Goal: Task Accomplishment & Management: Complete application form

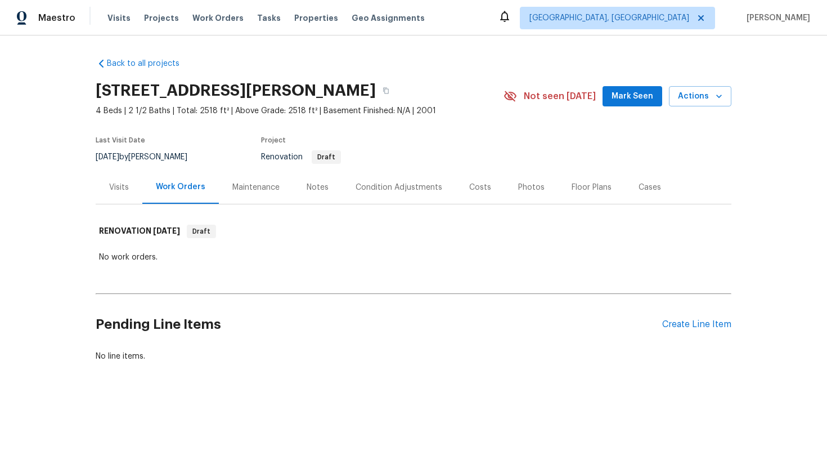
click at [679, 317] on div "Pending Line Items Create Line Item" at bounding box center [414, 324] width 636 height 52
click at [679, 327] on div "Create Line Item" at bounding box center [696, 324] width 69 height 11
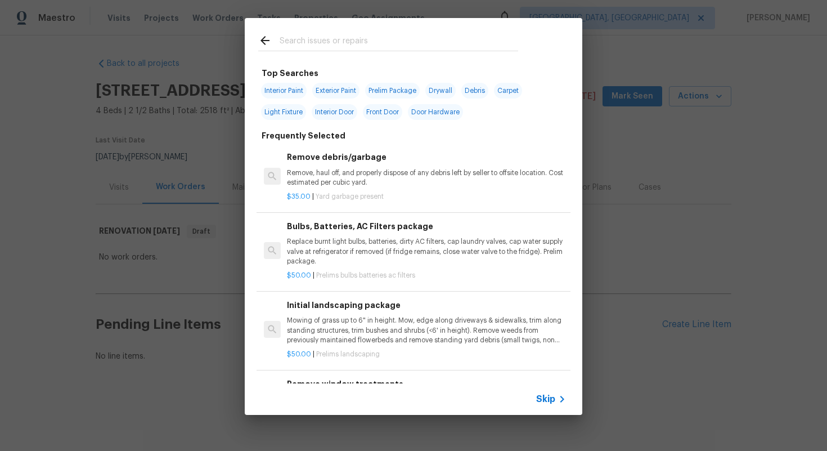
click at [542, 392] on div "Skip" at bounding box center [552, 398] width 33 height 13
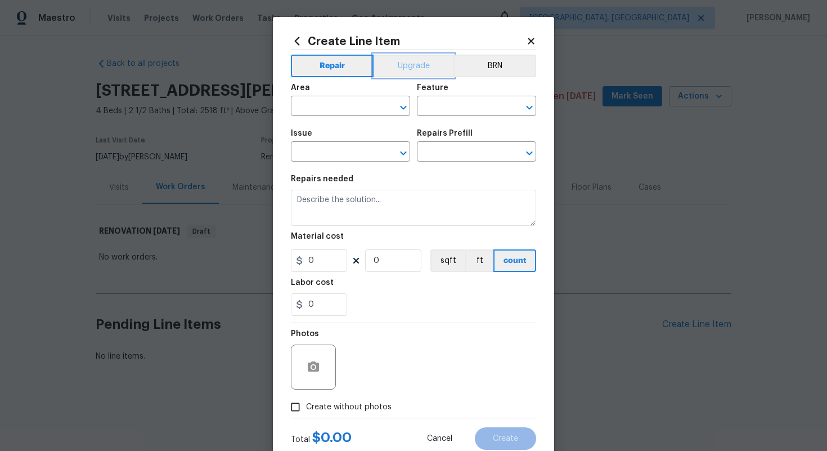
click at [403, 73] on button "Upgrade" at bounding box center [413, 66] width 80 height 22
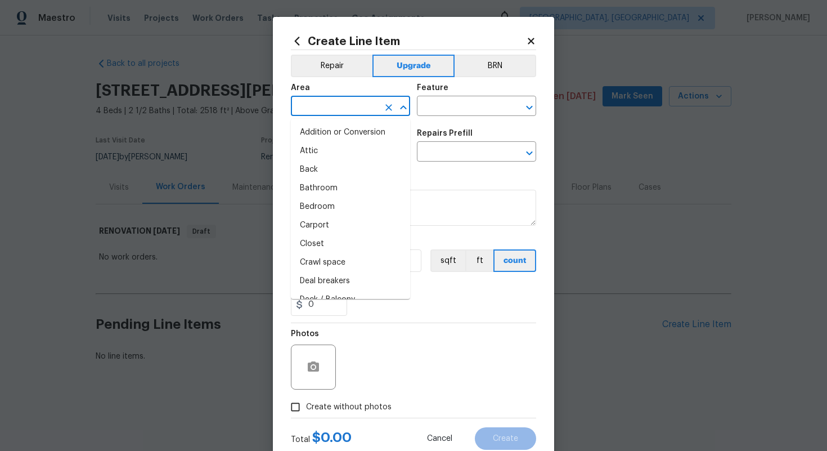
click at [348, 106] on input "text" at bounding box center [335, 106] width 88 height 17
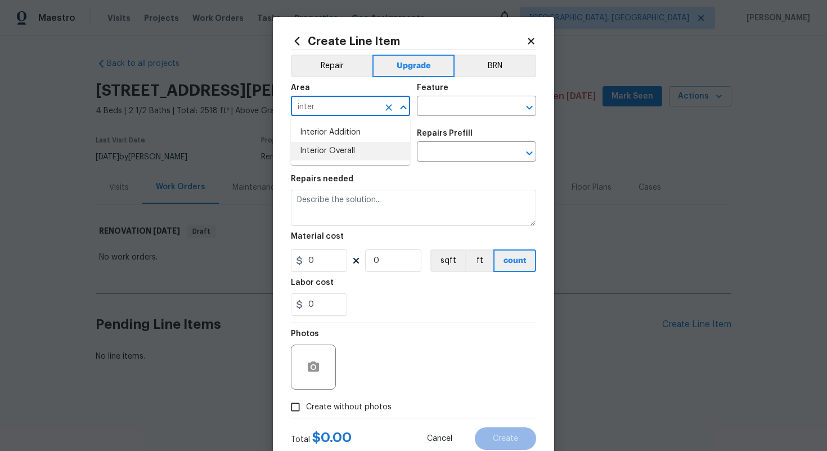
click at [379, 145] on li "Interior Overall" at bounding box center [350, 151] width 119 height 19
click at [379, 145] on div "​" at bounding box center [350, 152] width 119 height 17
type input "Interior Overall"
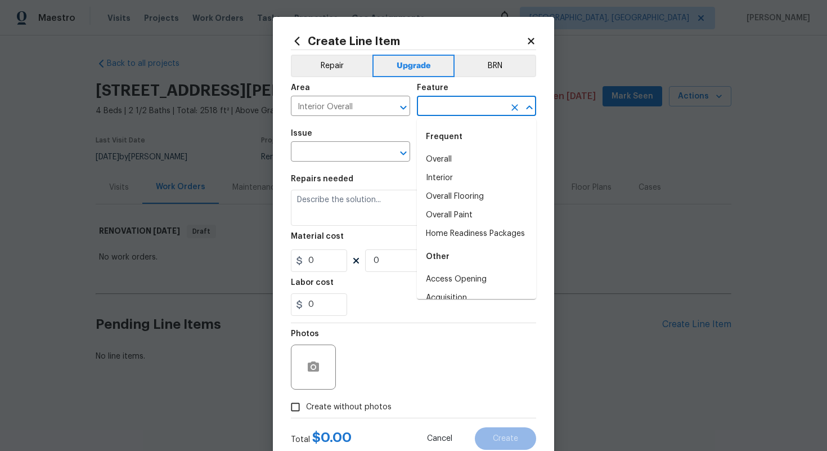
click at [440, 110] on input "text" at bounding box center [461, 106] width 88 height 17
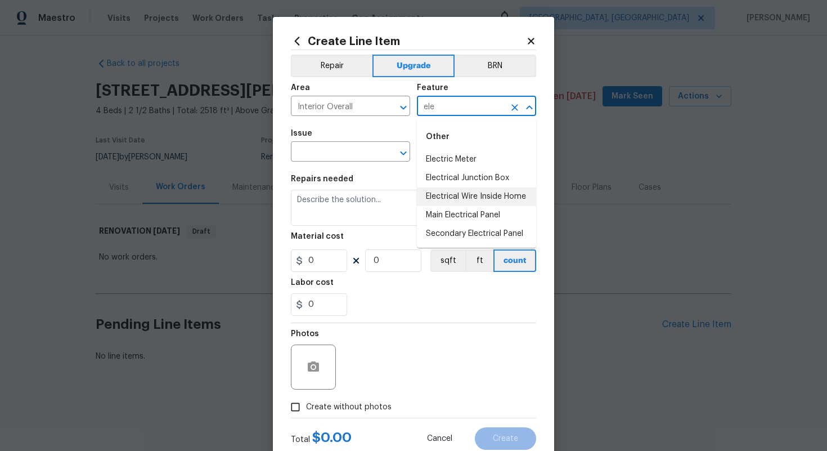
click at [464, 197] on li "Electrical Wire Inside Home" at bounding box center [476, 196] width 119 height 19
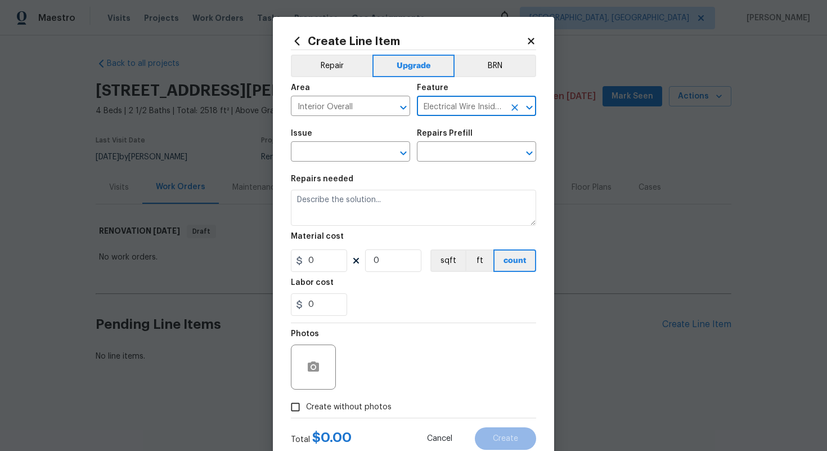
type input "Electrical Wire Inside Home"
click at [324, 163] on span "Issue ​" at bounding box center [350, 146] width 119 height 46
click at [324, 158] on input "text" at bounding box center [335, 152] width 88 height 17
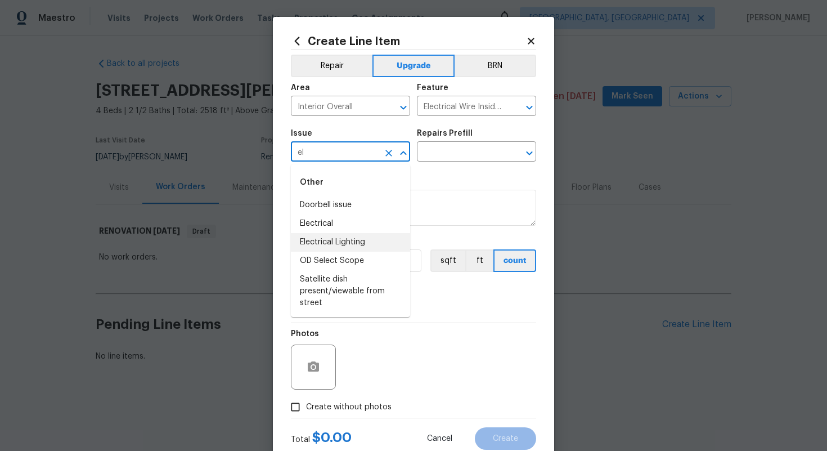
click at [363, 241] on li "Electrical Lighting" at bounding box center [350, 242] width 119 height 19
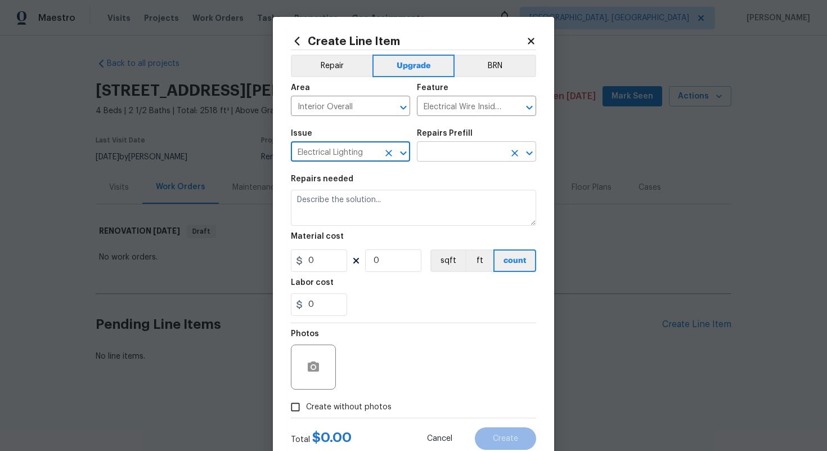
type input "Electrical Lighting"
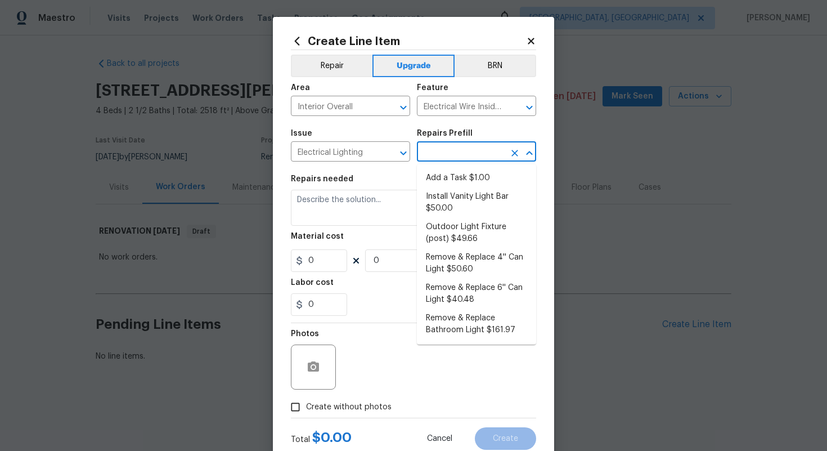
click at [443, 159] on input "text" at bounding box center [461, 152] width 88 height 17
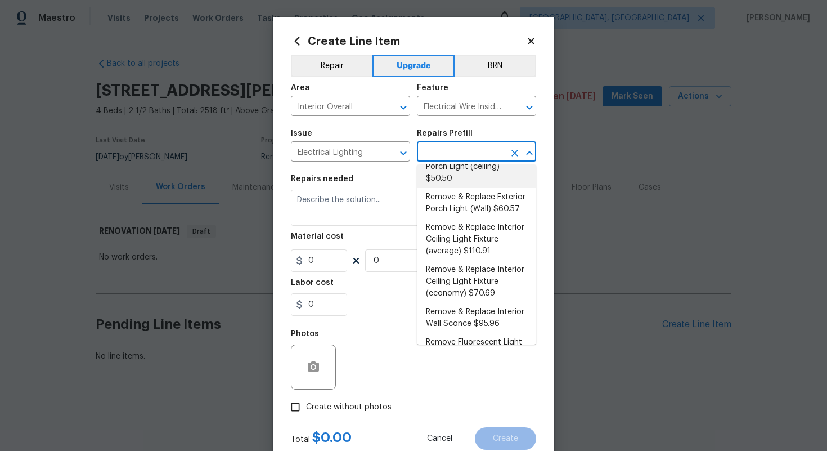
scroll to position [268, 0]
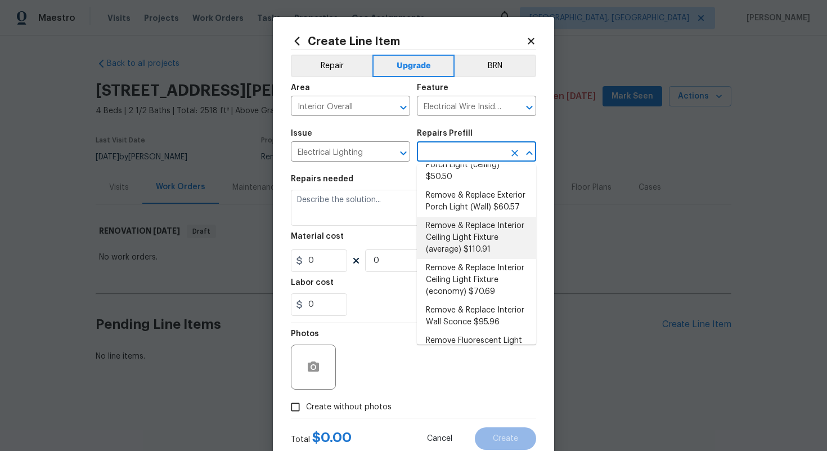
click at [484, 238] on li "Remove & Replace Interior Ceiling Light Fixture (average) $110.91" at bounding box center [476, 238] width 119 height 42
type input "Remove & Replace Interior Ceiling Light Fixture (average) $110.91"
type textarea "Remove the existing interior ceiling light fixture and replace it with new AVER…"
type input "1"
type input "110.91"
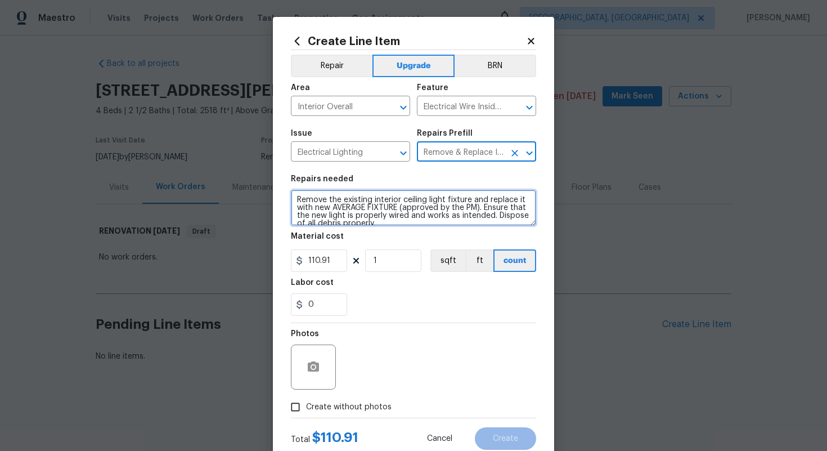
click at [294, 199] on textarea "Remove the existing interior ceiling light fixture and replace it with new AVER…" at bounding box center [413, 208] width 245 height 36
type textarea "#sala - Remove the existing interior ceiling light fixture and replace it with …"
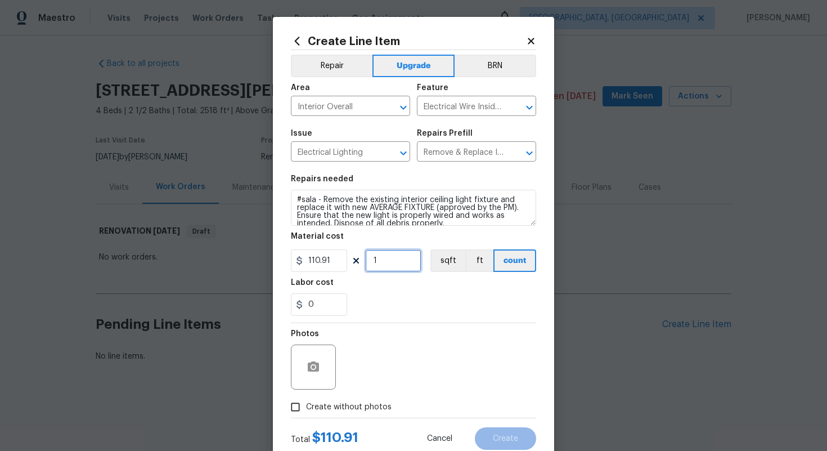
click at [400, 258] on input "1" at bounding box center [393, 260] width 56 height 22
type input "15"
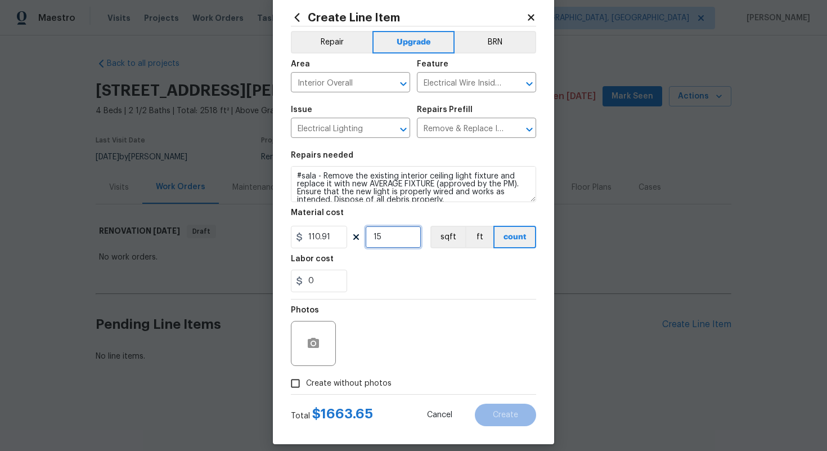
scroll to position [34, 0]
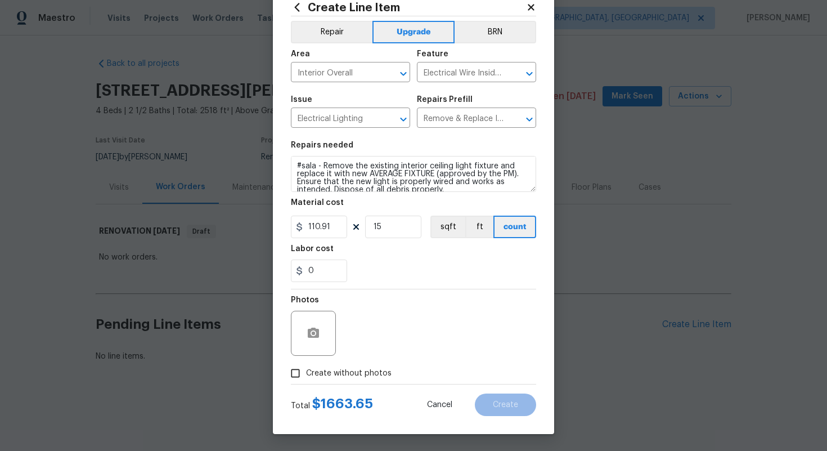
click at [357, 371] on span "Create without photos" at bounding box center [348, 373] width 85 height 12
click at [306, 371] on input "Create without photos" at bounding box center [295, 372] width 21 height 21
checkbox input "true"
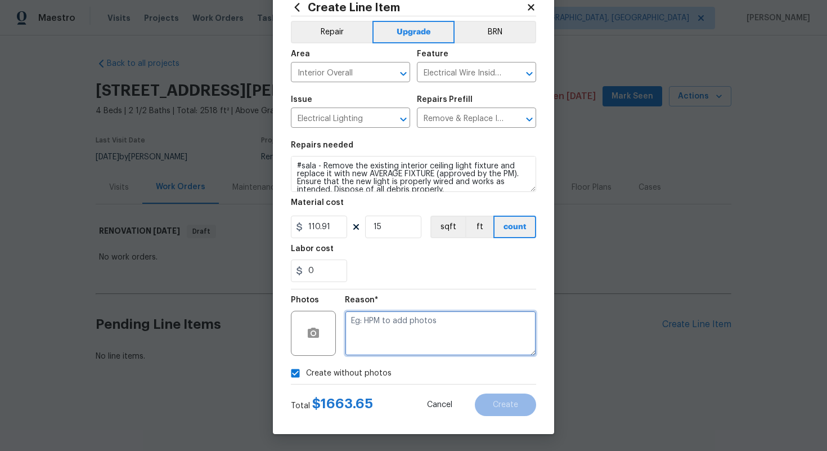
click at [433, 344] on textarea at bounding box center [440, 332] width 191 height 45
type textarea "n/a"
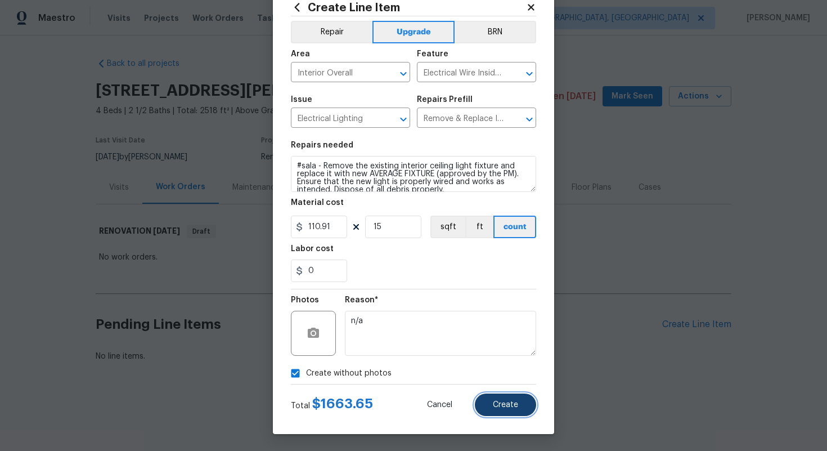
click at [511, 399] on button "Create" at bounding box center [505, 404] width 61 height 22
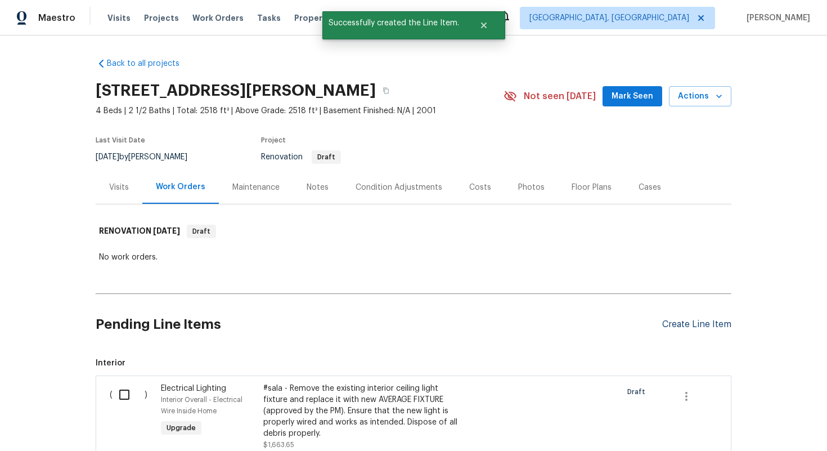
click at [690, 326] on div "Create Line Item" at bounding box center [696, 324] width 69 height 11
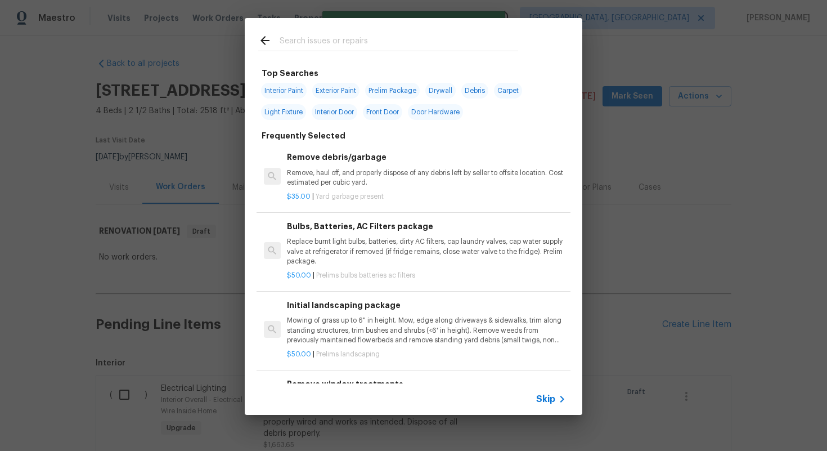
click at [551, 397] on span "Skip" at bounding box center [545, 398] width 19 height 11
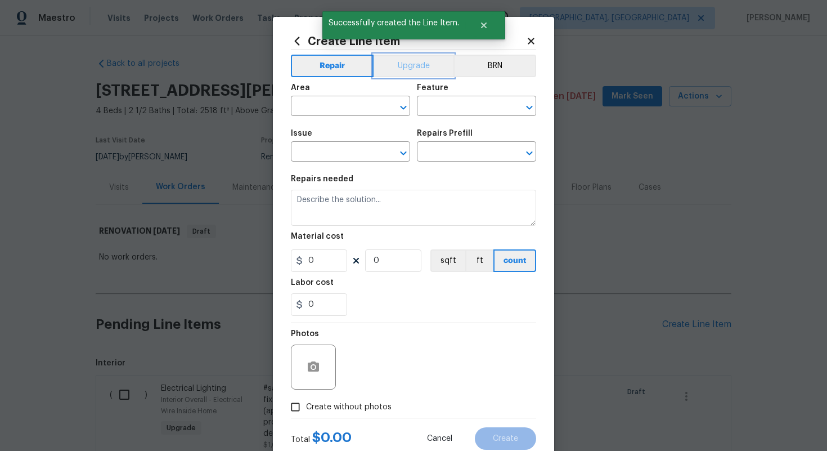
click at [391, 65] on button "Upgrade" at bounding box center [413, 66] width 80 height 22
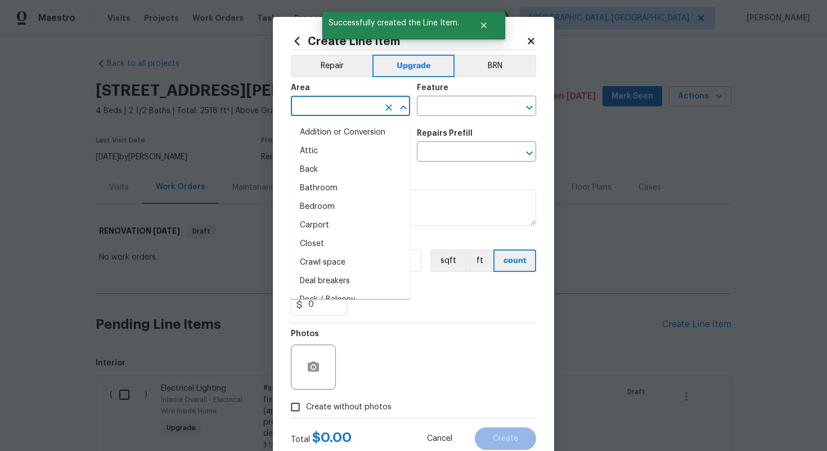
click at [343, 112] on input "text" at bounding box center [335, 106] width 88 height 17
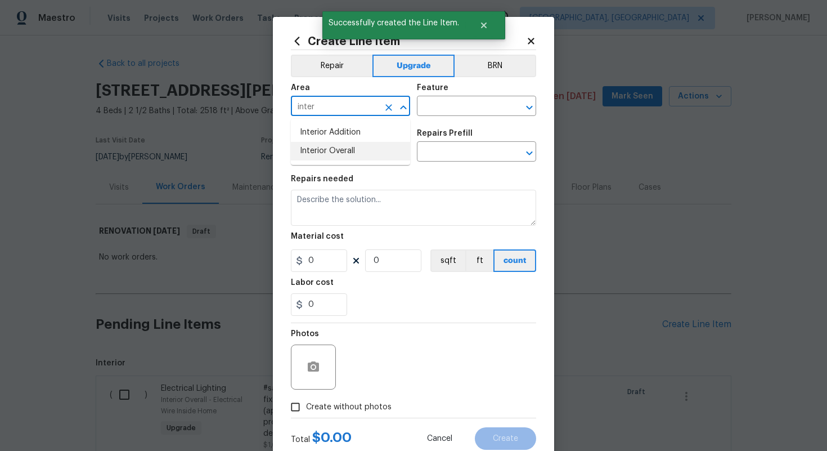
click at [355, 152] on li "Interior Overall" at bounding box center [350, 151] width 119 height 19
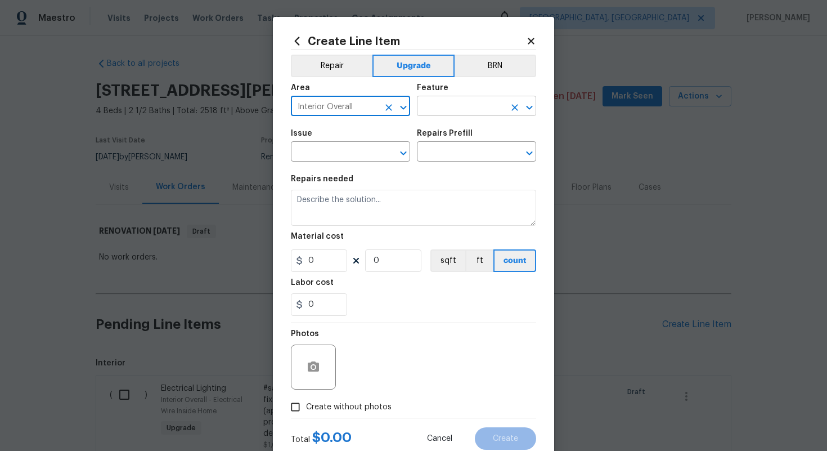
type input "Interior Overall"
click at [461, 106] on input "text" at bounding box center [461, 106] width 88 height 17
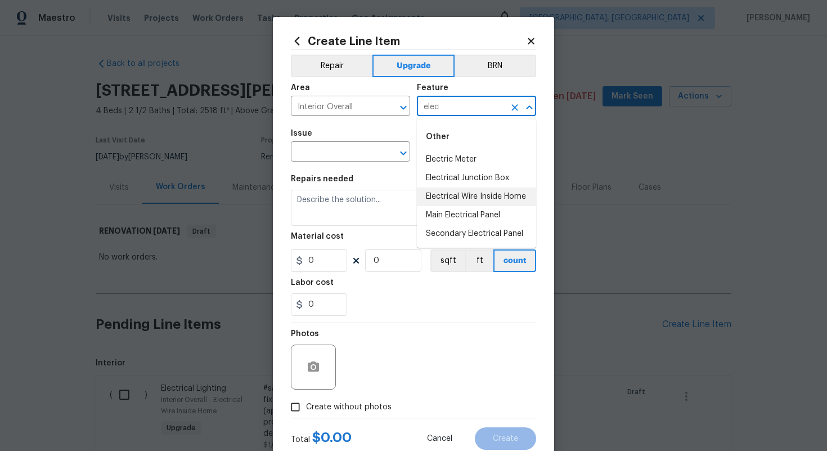
click at [469, 191] on li "Electrical Wire Inside Home" at bounding box center [476, 196] width 119 height 19
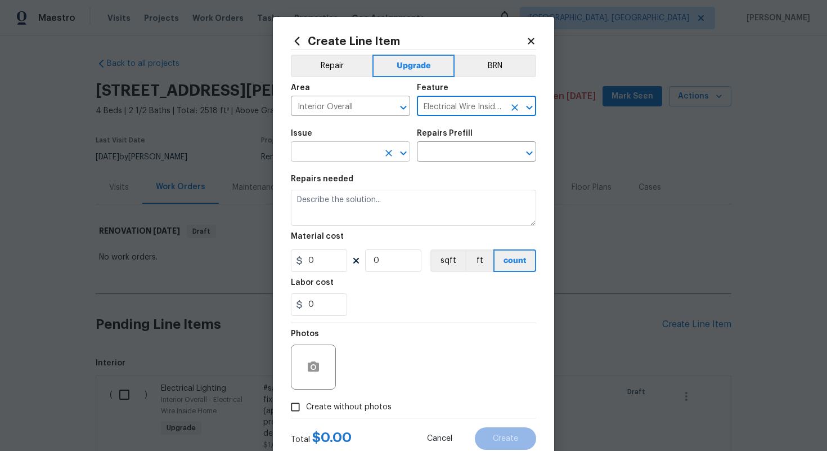
type input "Electrical Wire Inside Home"
click at [328, 147] on input "text" at bounding box center [335, 152] width 88 height 17
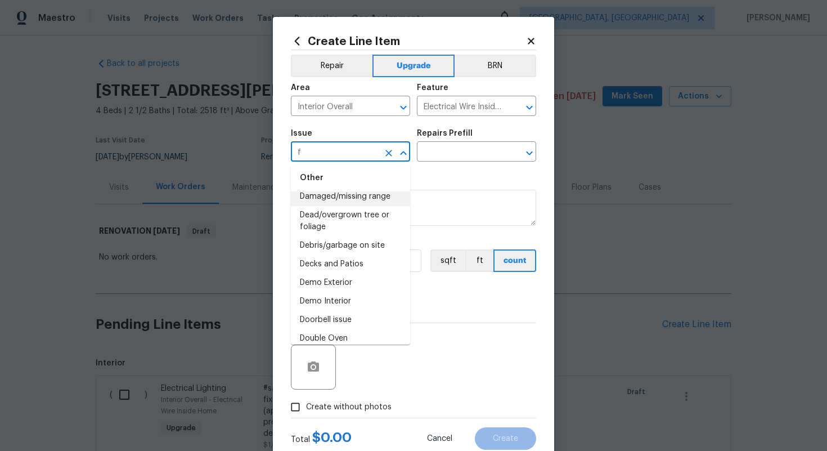
scroll to position [0, 0]
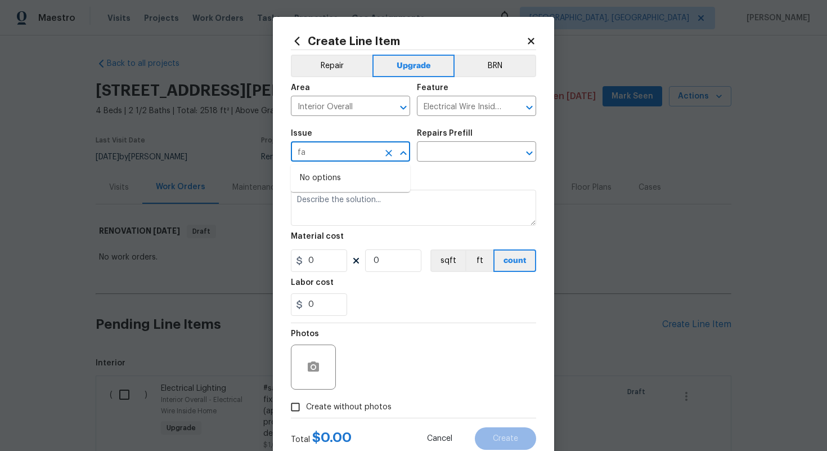
type input "f"
click at [308, 204] on li "Electrical" at bounding box center [350, 205] width 119 height 19
type input "Electrical"
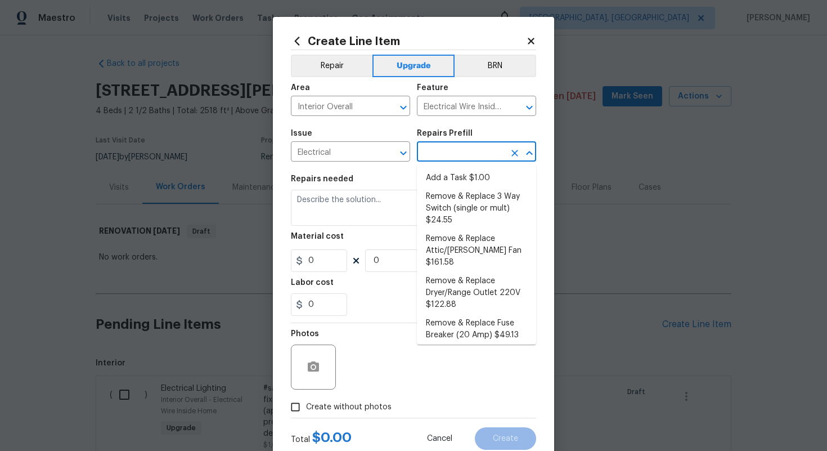
click at [445, 157] on input "text" at bounding box center [461, 152] width 88 height 17
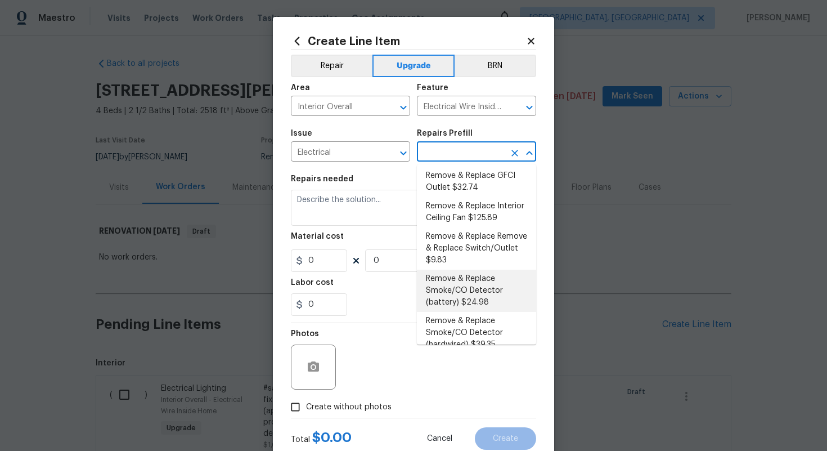
scroll to position [155, 0]
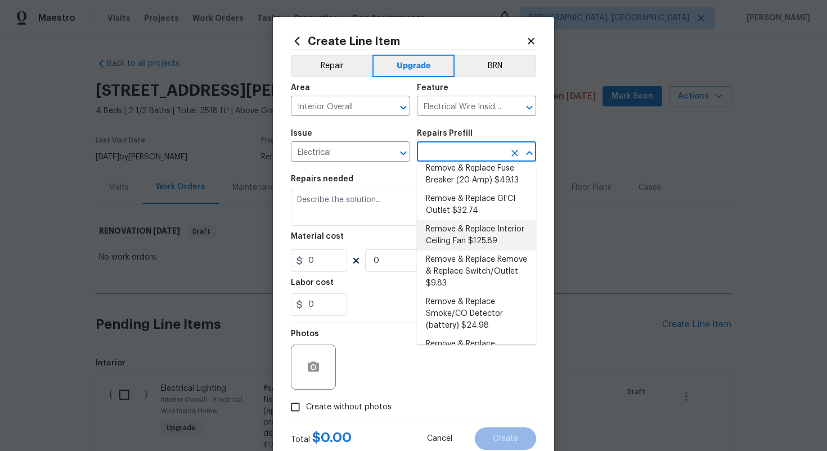
click at [489, 221] on li "Remove & Replace Interior Ceiling Fan $125.89" at bounding box center [476, 235] width 119 height 30
type input "Remove & Replace Interior Ceiling Fan $125.89"
type textarea "Remove and replace the existing ceiling fan with new (style/finish to be approv…"
type input "1"
type input "125.89"
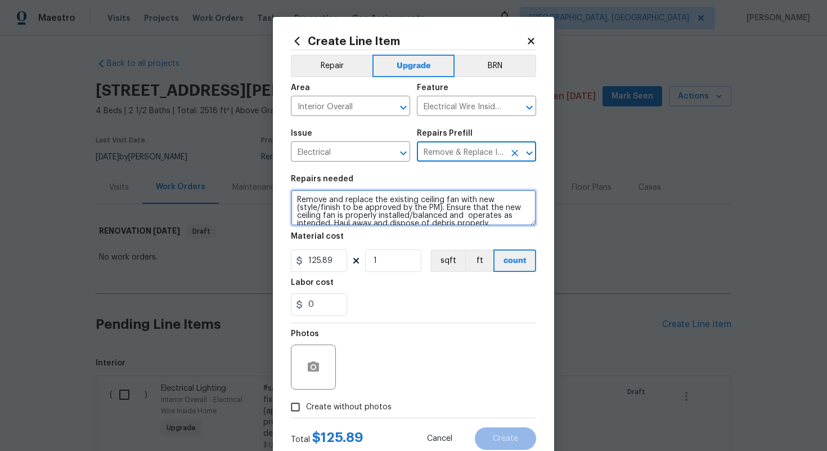
click at [294, 204] on textarea "Remove and replace the existing ceiling fan with new (style/finish to be approv…" at bounding box center [413, 208] width 245 height 36
type textarea "#sala - Remove and replace the existing ceiling fan with new (style/finish to b…"
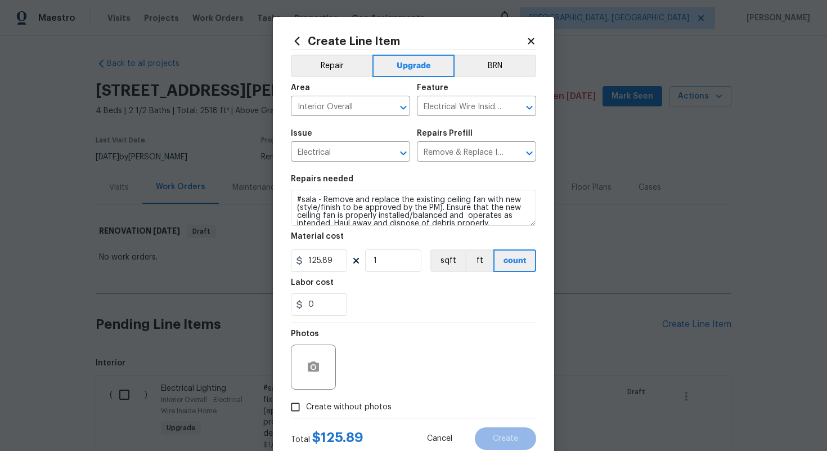
click at [362, 411] on span "Create without photos" at bounding box center [348, 407] width 85 height 12
click at [306, 411] on input "Create without photos" at bounding box center [295, 406] width 21 height 21
checkbox input "true"
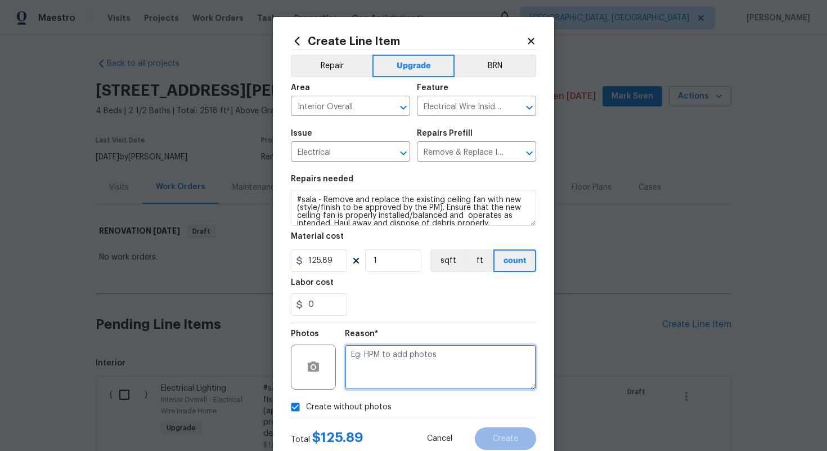
click at [391, 358] on textarea at bounding box center [440, 366] width 191 height 45
type textarea "n/a"
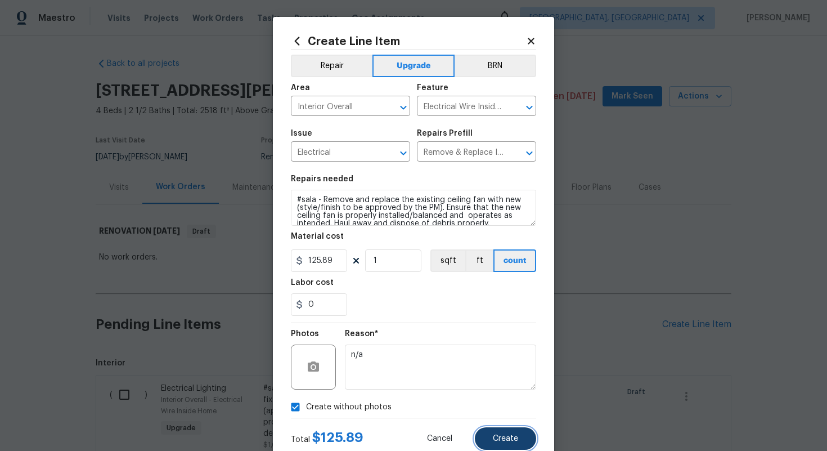
click at [513, 436] on span "Create" at bounding box center [505, 438] width 25 height 8
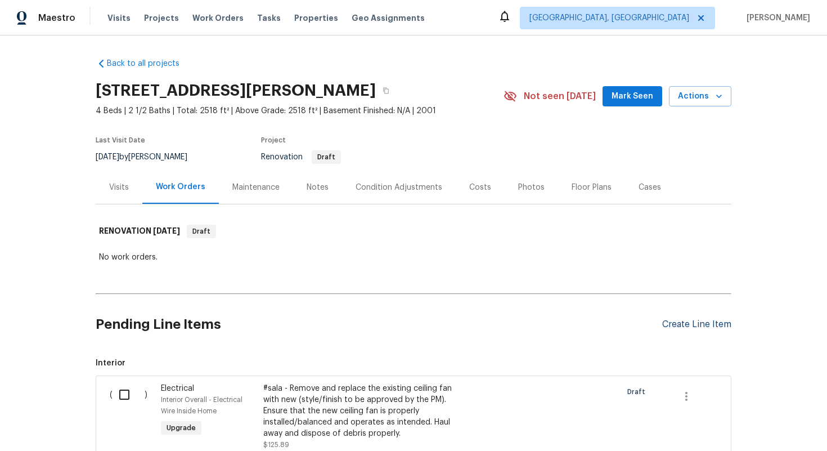
click at [683, 327] on div "Create Line Item" at bounding box center [696, 324] width 69 height 11
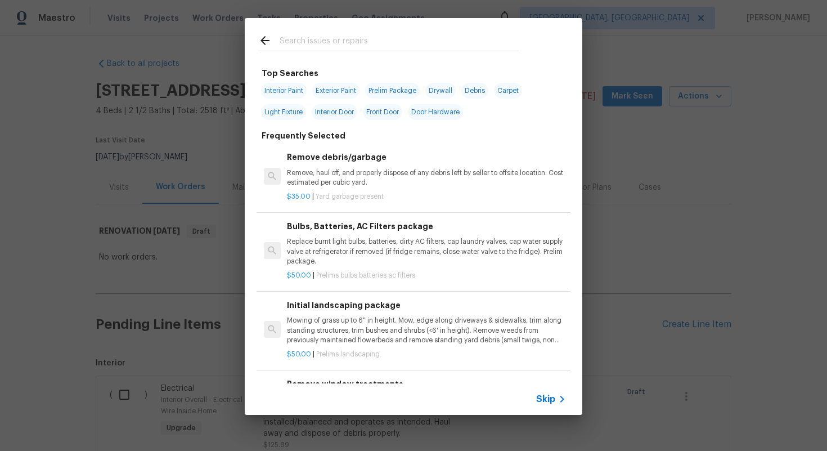
click at [549, 402] on span "Skip" at bounding box center [545, 398] width 19 height 11
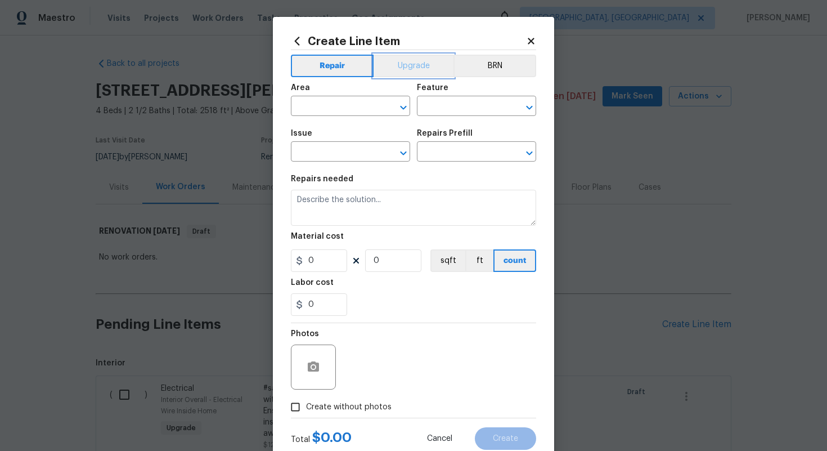
click at [406, 72] on button "Upgrade" at bounding box center [413, 66] width 80 height 22
click at [341, 106] on input "text" at bounding box center [335, 106] width 88 height 17
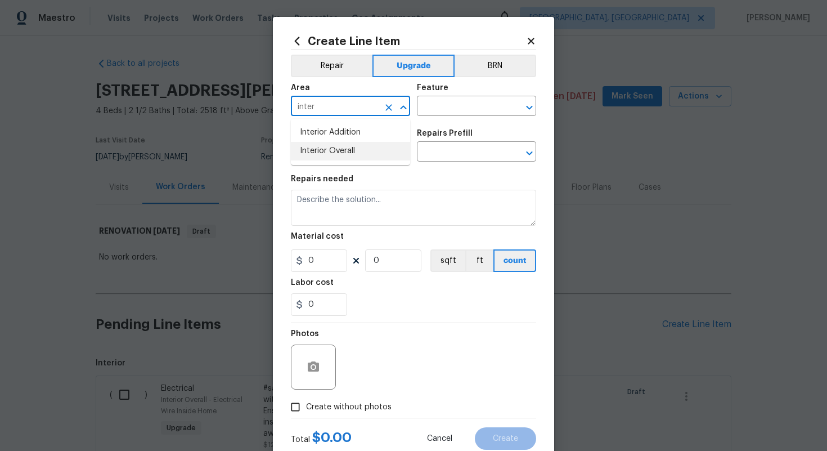
click at [365, 154] on li "Interior Overall" at bounding box center [350, 151] width 119 height 19
type input "Interior Overall"
click at [450, 109] on input "text" at bounding box center [461, 106] width 88 height 17
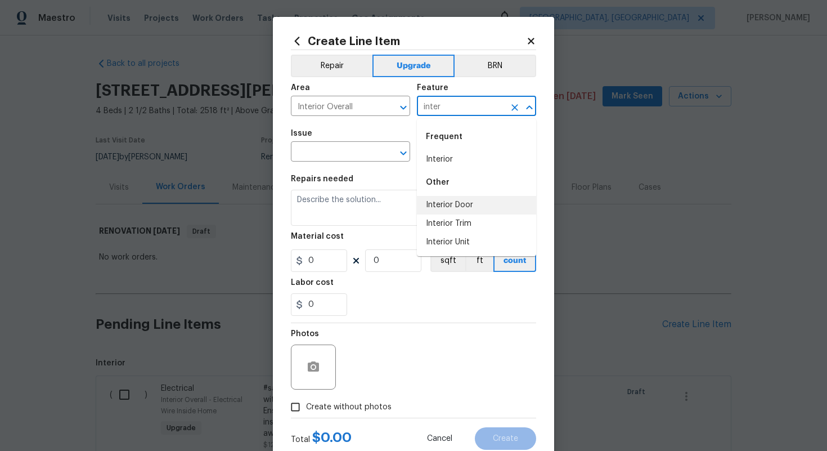
click at [457, 202] on li "Interior Door" at bounding box center [476, 205] width 119 height 19
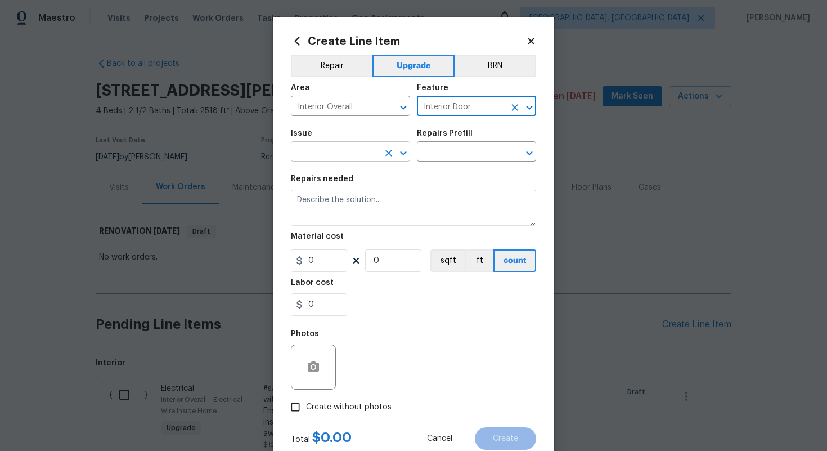
type input "Interior Door"
click at [312, 155] on input "text" at bounding box center [335, 152] width 88 height 17
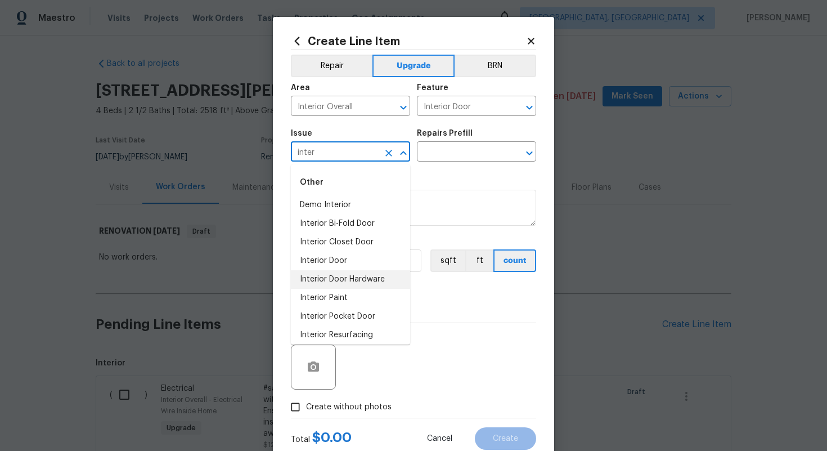
click at [345, 285] on li "Interior Door Hardware" at bounding box center [350, 279] width 119 height 19
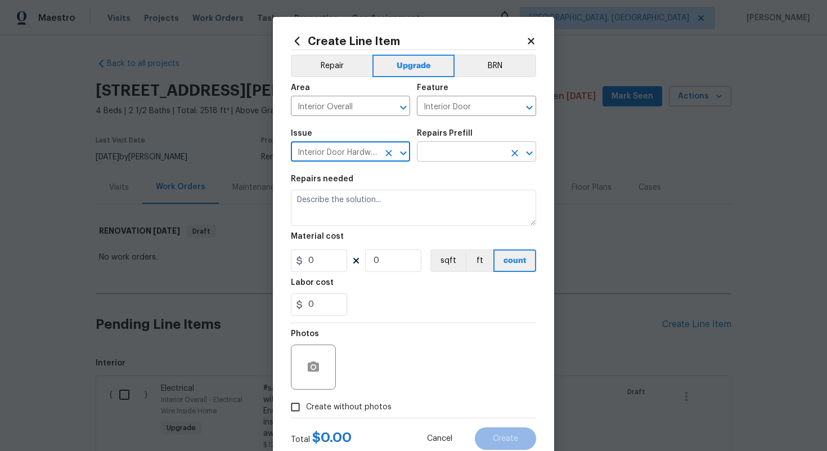
type input "Interior Door Hardware"
click at [445, 157] on input "text" at bounding box center [461, 152] width 88 height 17
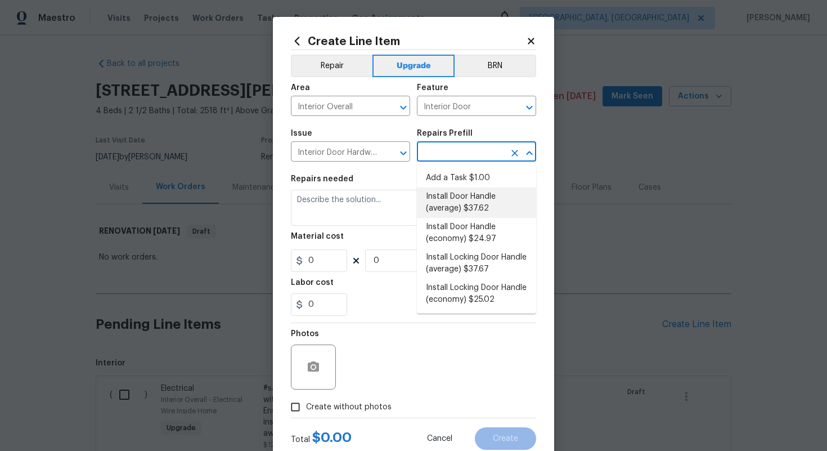
click at [459, 198] on li "Install Door Handle (average) $37.62" at bounding box center [476, 202] width 119 height 30
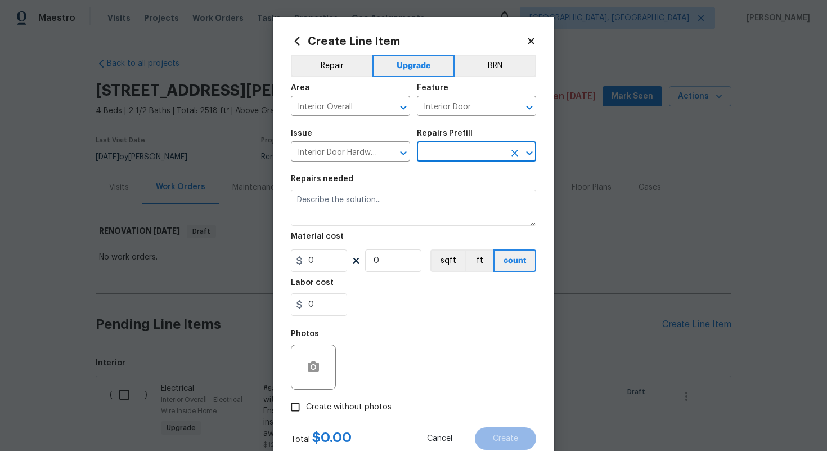
type input "Install Door Handle (average) $37.62"
type textarea "Remove the existing interior door handle (if present). Install a new (average) …"
type input "37.62"
type input "1"
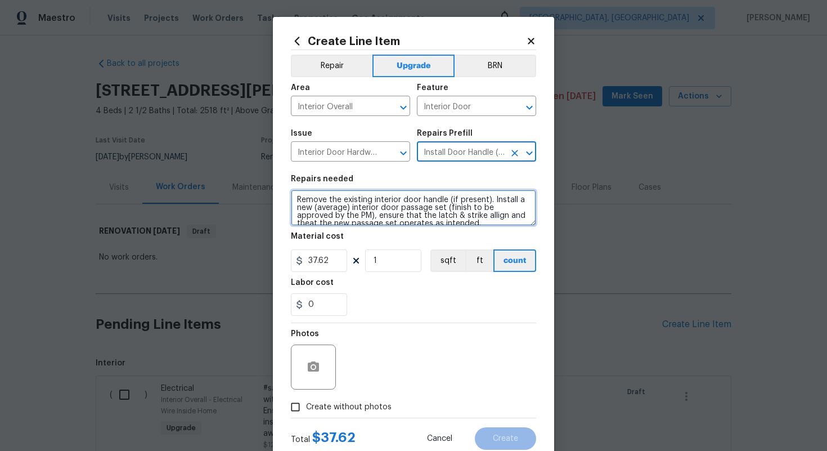
click at [292, 200] on textarea "Remove the existing interior door handle (if present). Install a new (average) …" at bounding box center [413, 208] width 245 height 36
type textarea "#sala - Remove the existing interior door handle (if present). Install a new (a…"
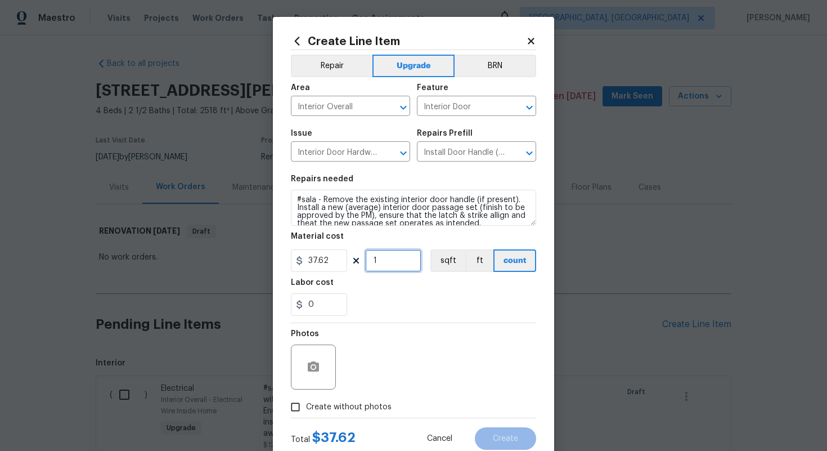
click at [390, 262] on input "1" at bounding box center [393, 260] width 56 height 22
type input "15"
click at [344, 400] on label "Create without photos" at bounding box center [338, 406] width 107 height 21
click at [306, 400] on input "Create without photos" at bounding box center [295, 406] width 21 height 21
checkbox input "true"
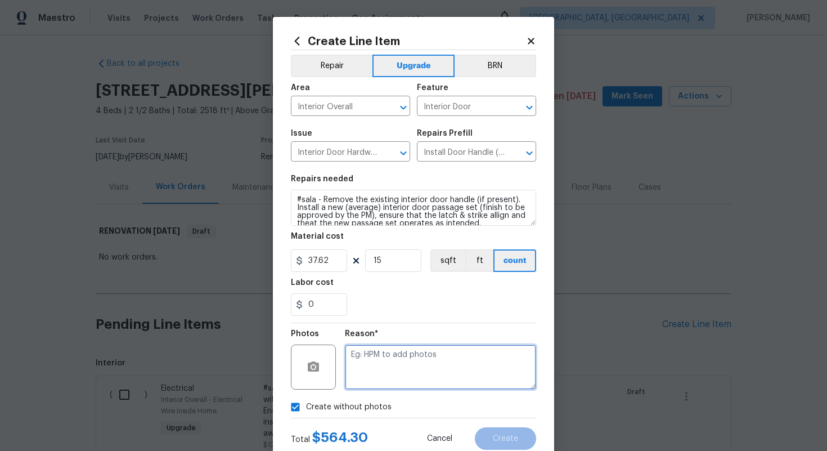
click at [386, 366] on textarea at bounding box center [440, 366] width 191 height 45
type textarea "n/a"
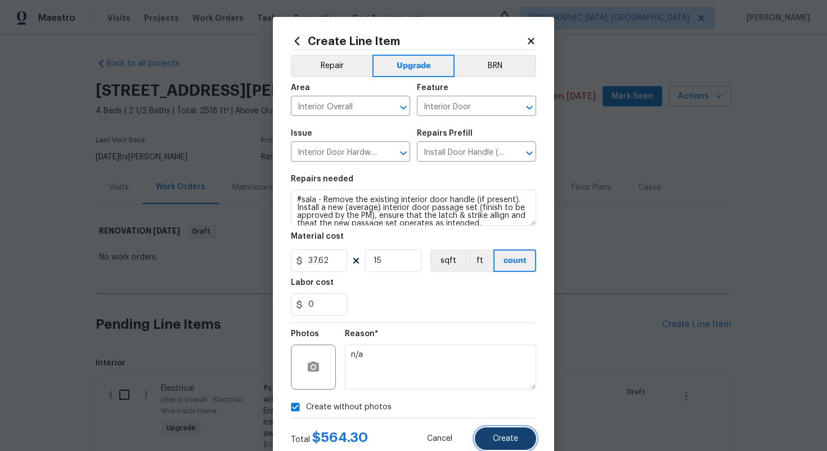
click at [500, 434] on button "Create" at bounding box center [505, 438] width 61 height 22
